Goal: Information Seeking & Learning: Learn about a topic

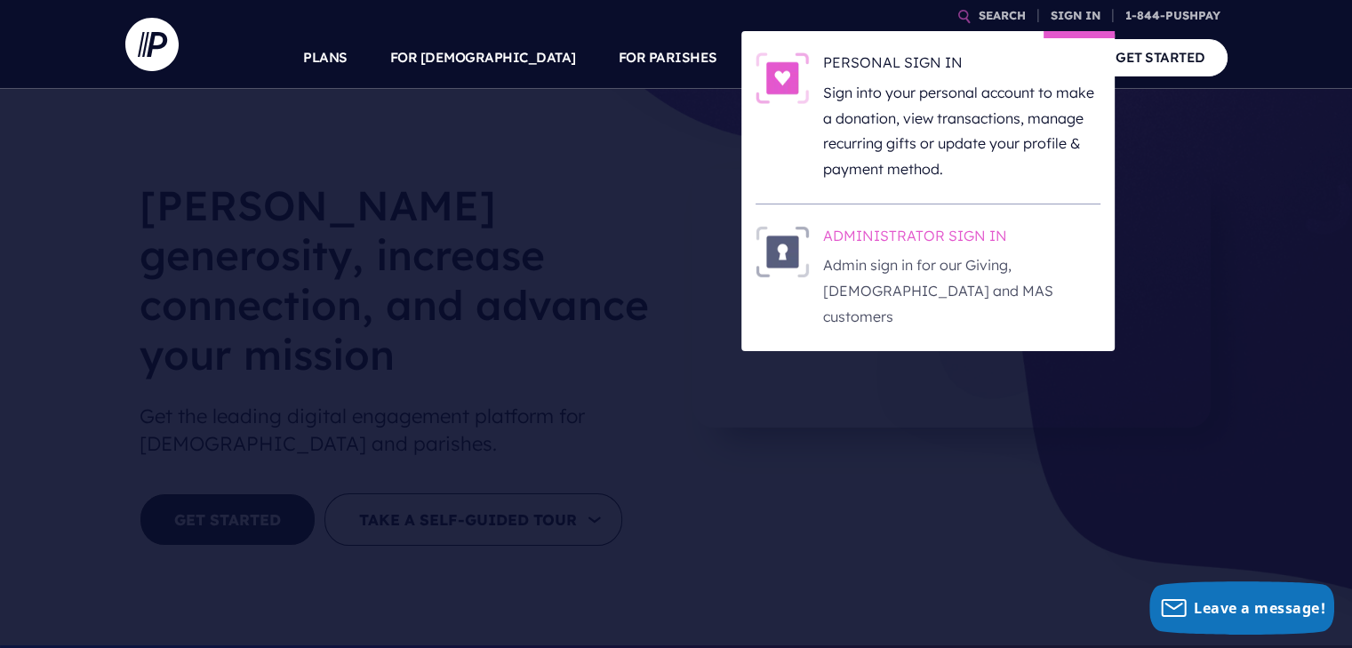
click at [931, 243] on h6 "ADMINISTRATOR SIGN IN" at bounding box center [961, 239] width 277 height 27
click at [903, 238] on h6 "ADMINISTRATOR SIGN IN" at bounding box center [961, 239] width 277 height 27
click at [939, 234] on h6 "ADMINISTRATOR SIGN IN" at bounding box center [961, 239] width 277 height 27
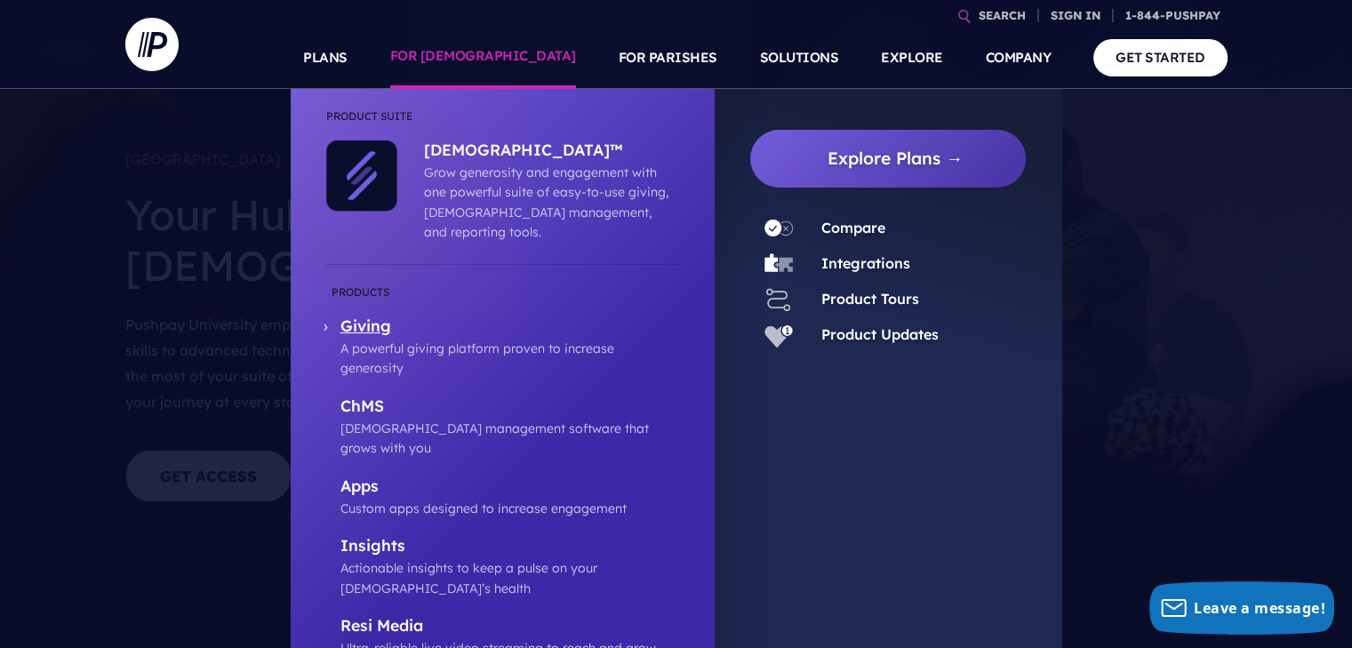
scroll to position [267, 0]
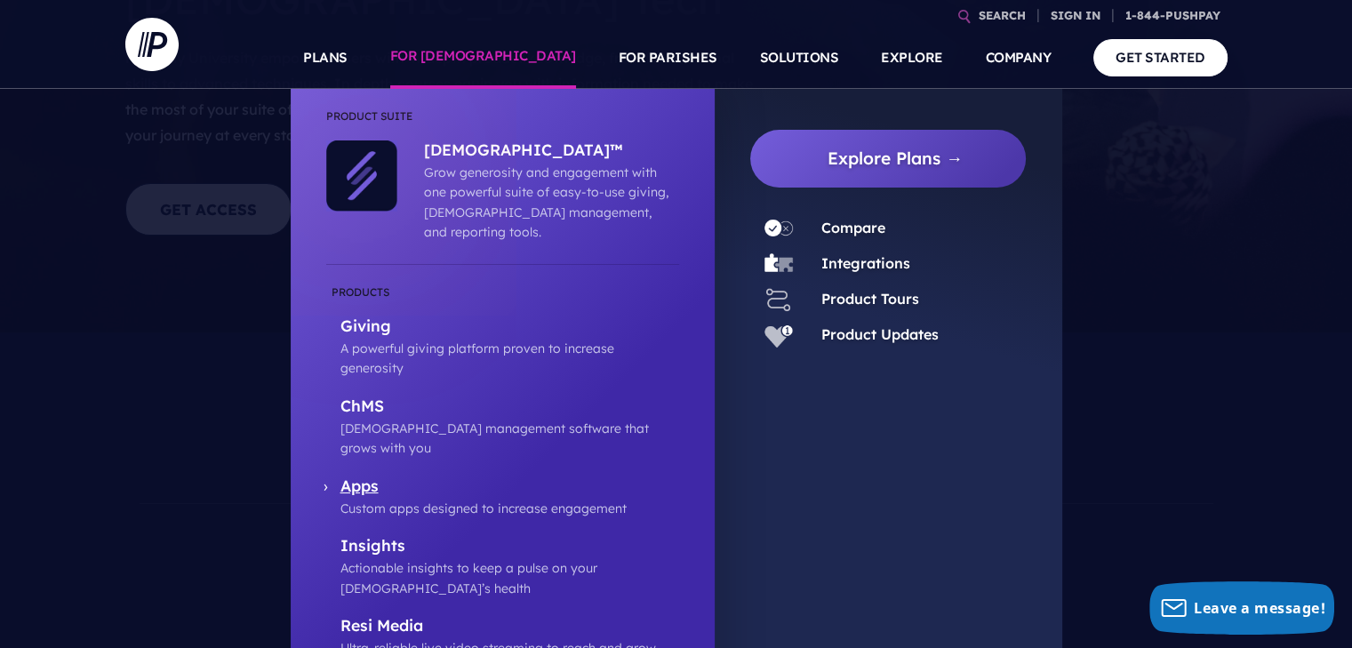
click at [363, 476] on p "Apps" at bounding box center [509, 487] width 339 height 22
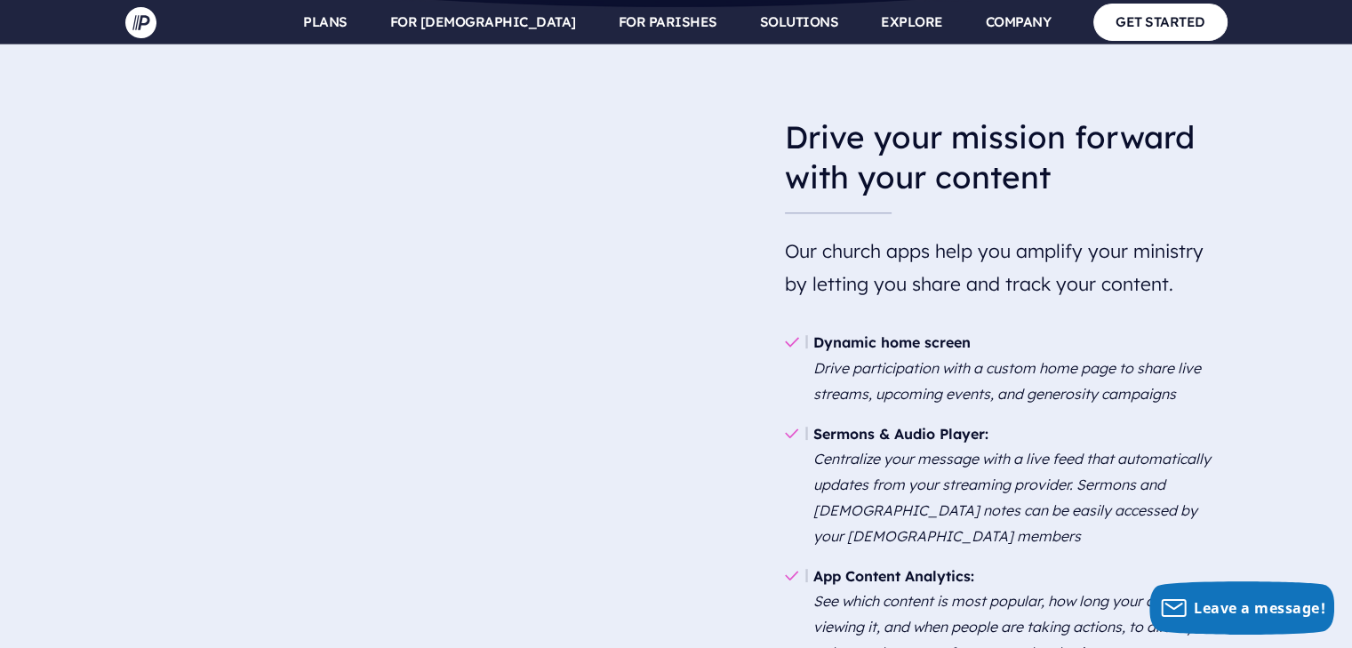
scroll to position [1867, 0]
